Goal: Transaction & Acquisition: Obtain resource

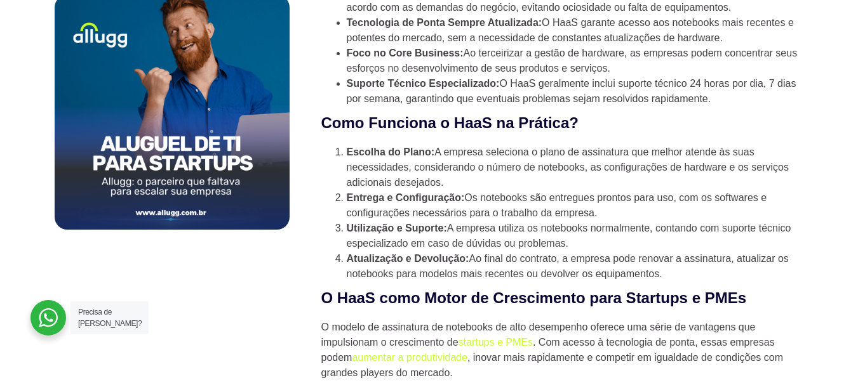
scroll to position [831, 0]
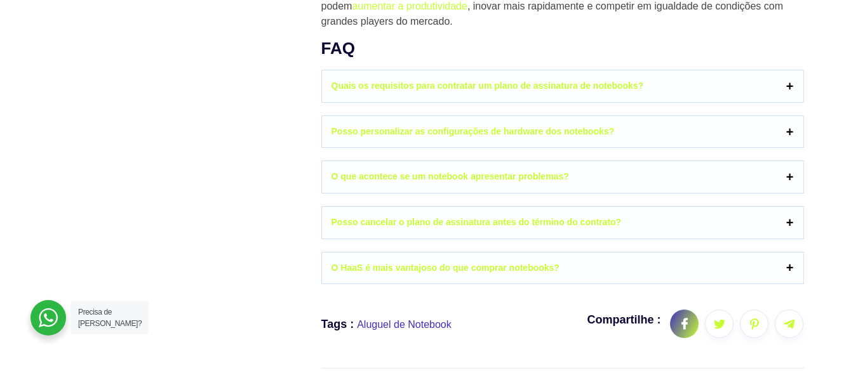
drag, startPoint x: 862, startPoint y: 149, endPoint x: 857, endPoint y: 201, distance: 52.3
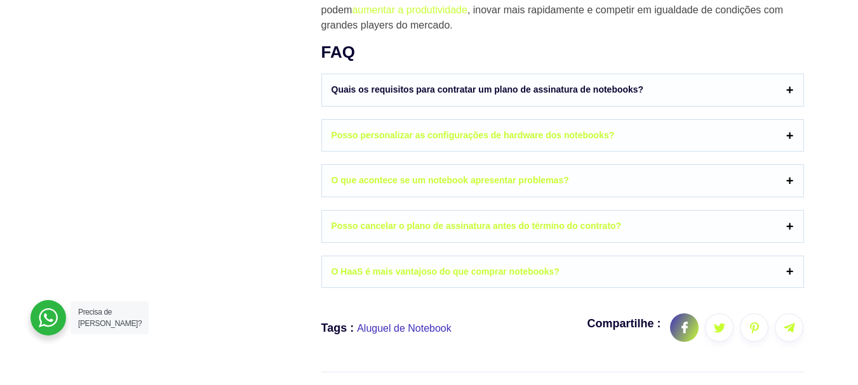
click at [789, 88] on link "Quais os requisitos para contratar um plano de assinatura de notebooks?" at bounding box center [562, 90] width 481 height 32
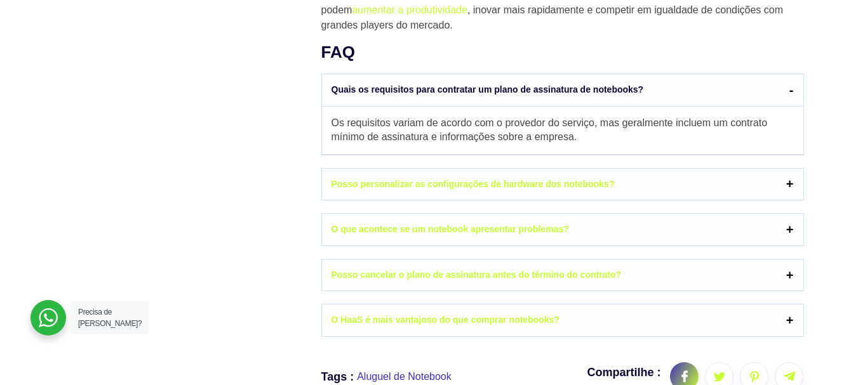
click at [789, 88] on link "Quais os requisitos para contratar um plano de assinatura de notebooks?" at bounding box center [562, 90] width 481 height 32
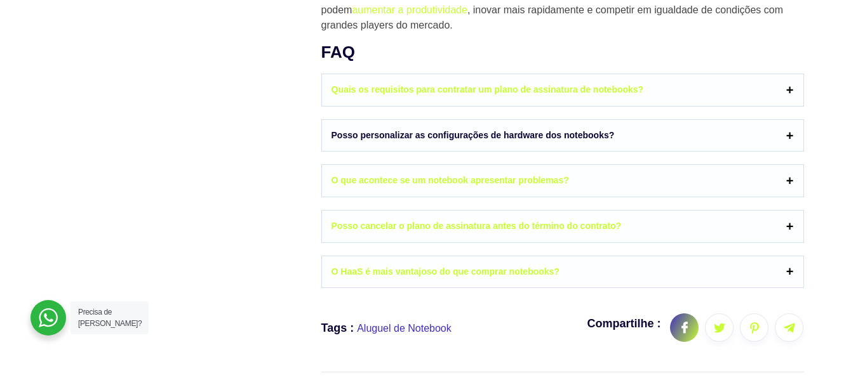
click at [787, 135] on link "Posso personalizar as configurações de hardware dos notebooks?" at bounding box center [562, 136] width 481 height 32
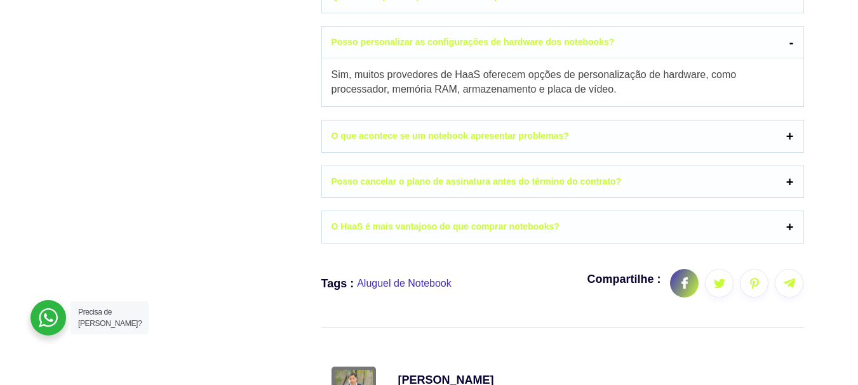
scroll to position [1277, 0]
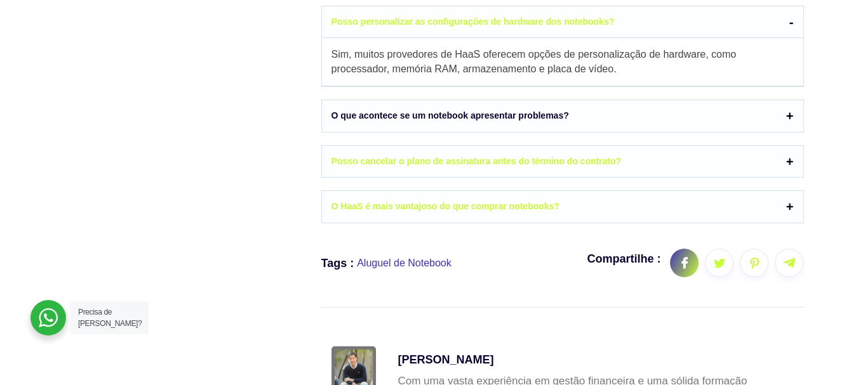
click at [773, 116] on link "O que acontece se um notebook apresentar problemas?" at bounding box center [562, 116] width 481 height 32
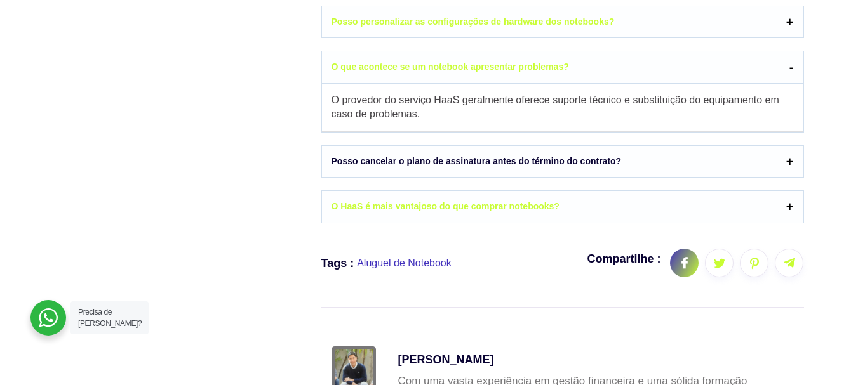
click at [736, 151] on link "Posso cancelar o plano de assinatura antes do término do contrato?" at bounding box center [562, 162] width 481 height 32
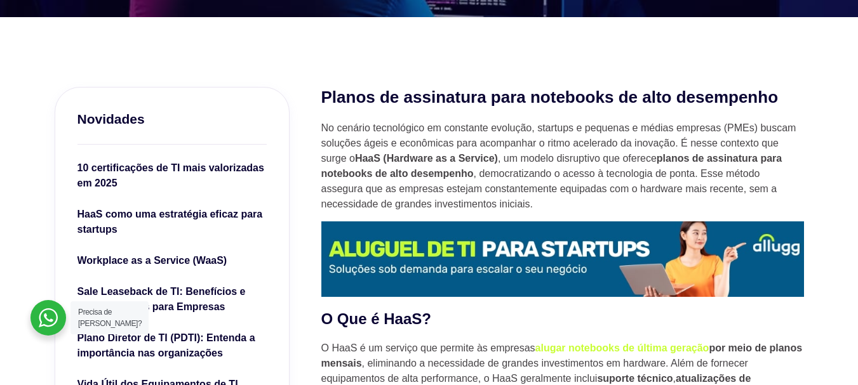
scroll to position [0, 0]
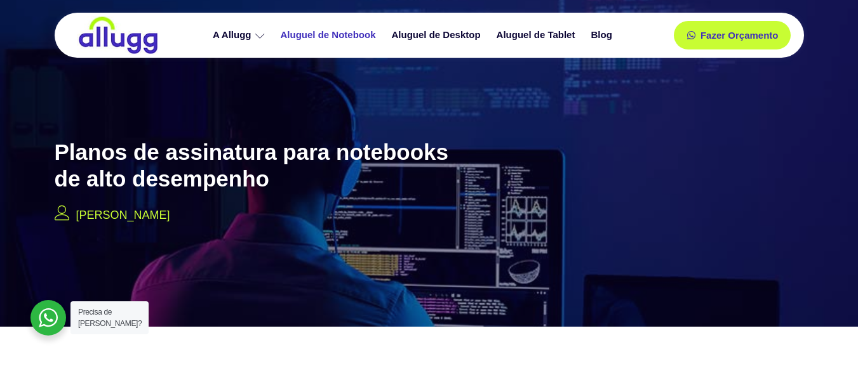
click at [323, 36] on link "Aluguel de Notebook" at bounding box center [329, 35] width 111 height 22
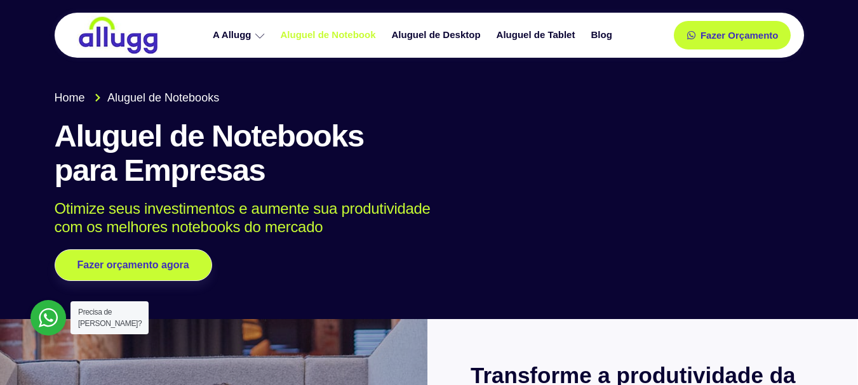
scroll to position [38, 0]
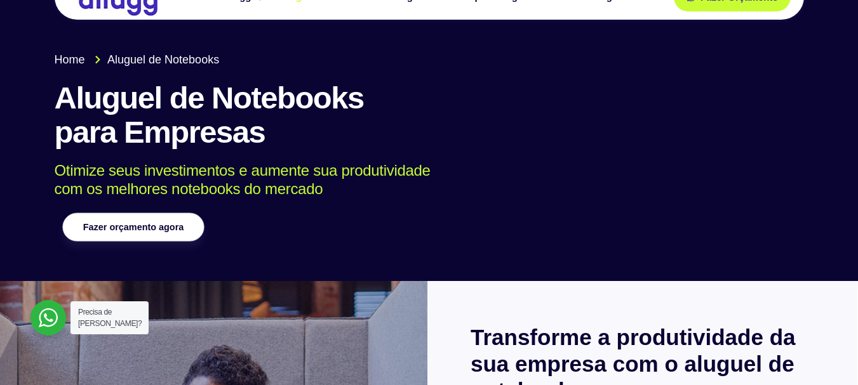
click at [128, 220] on link "Fazer orçamento agora" at bounding box center [133, 227] width 142 height 29
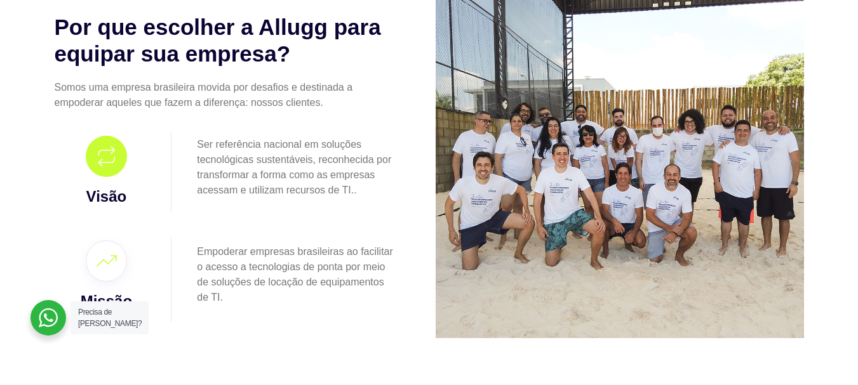
scroll to position [860, 0]
